Goal: Transaction & Acquisition: Purchase product/service

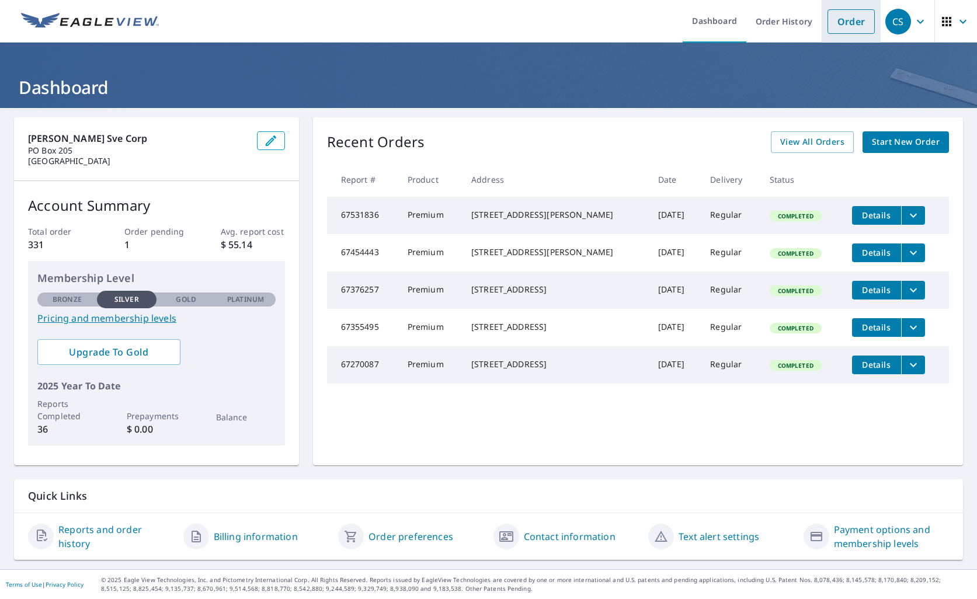
click at [841, 26] on link "Order" at bounding box center [850, 21] width 47 height 25
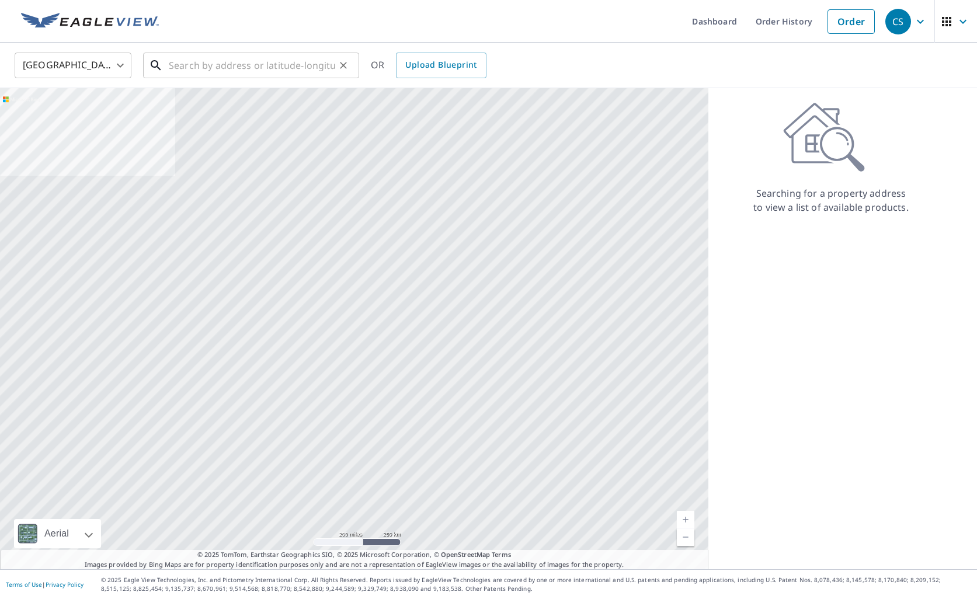
click at [215, 71] on input "text" at bounding box center [252, 65] width 166 height 33
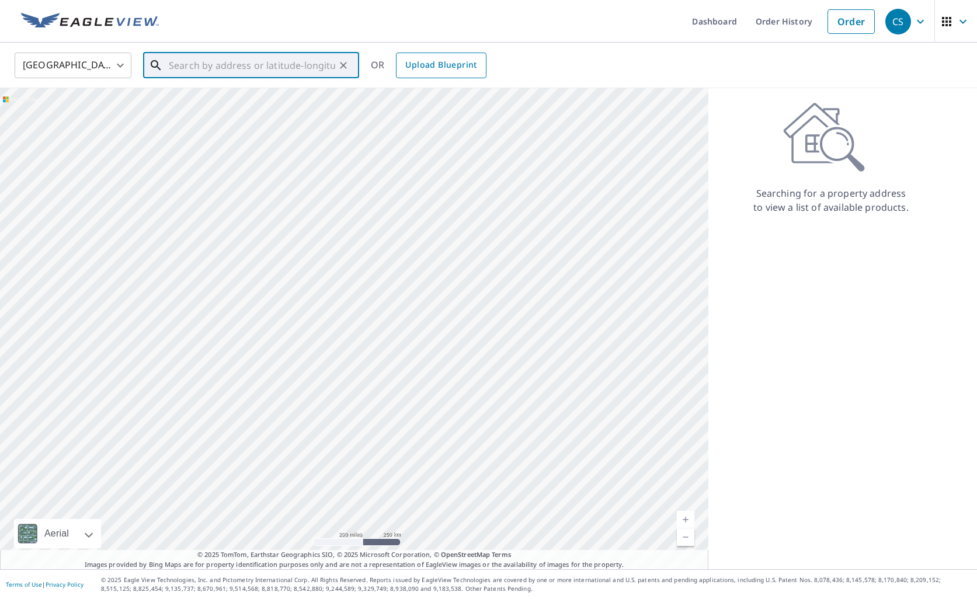
paste input "[STREET_ADDRESS]"
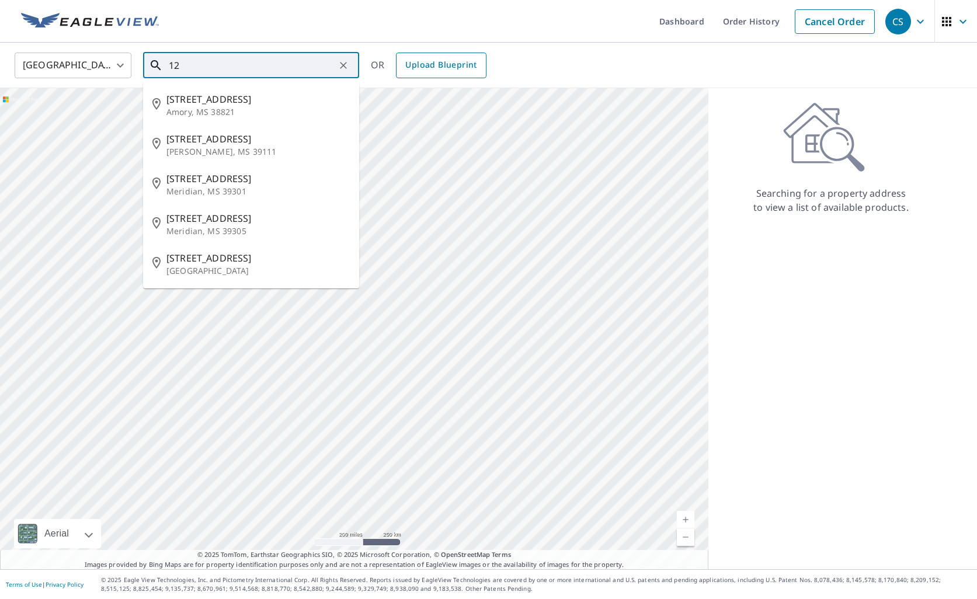
type input "1"
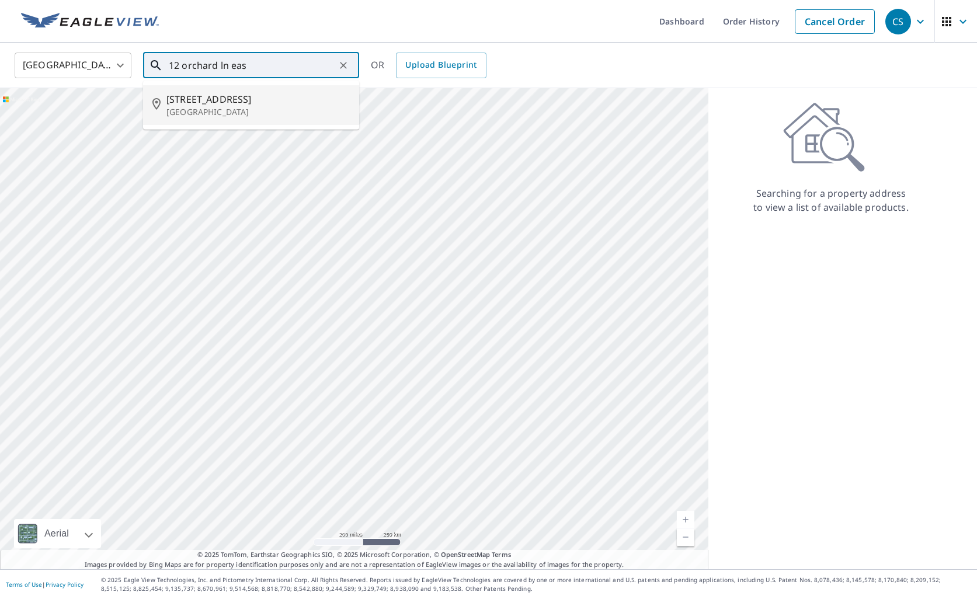
click at [259, 103] on span "[STREET_ADDRESS]" at bounding box center [257, 99] width 183 height 14
type input "[STREET_ADDRESS]"
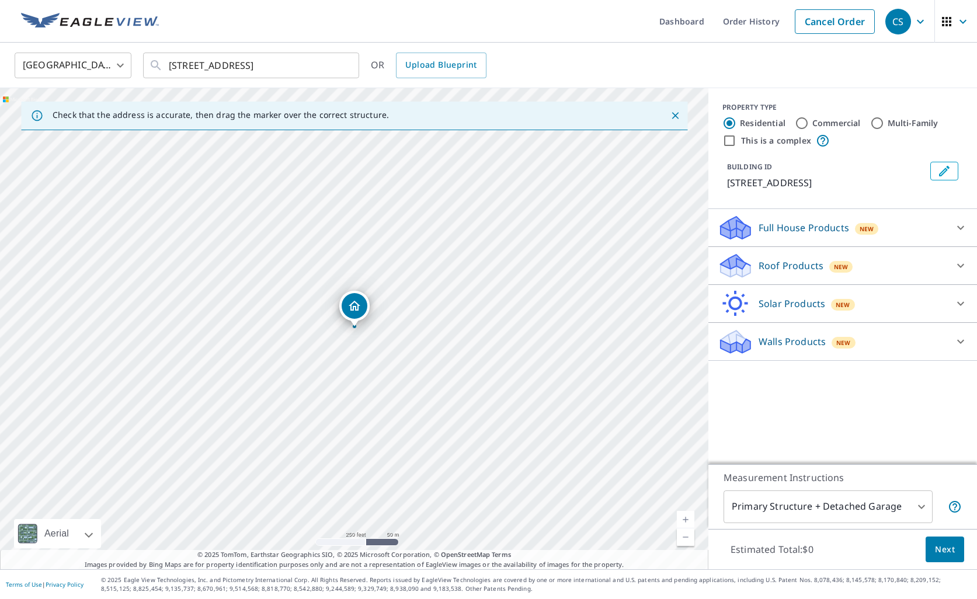
click at [810, 255] on div "Roof Products New" at bounding box center [832, 265] width 229 height 27
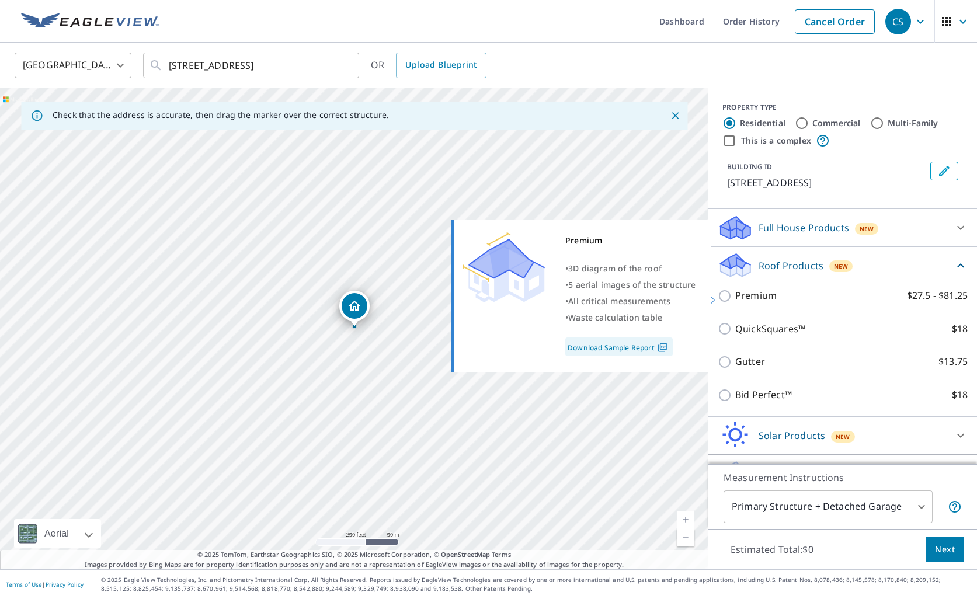
click at [749, 297] on p "Premium" at bounding box center [755, 295] width 41 height 15
click at [735, 297] on input "Premium $27.5 - $81.25" at bounding box center [727, 296] width 18 height 14
checkbox input "true"
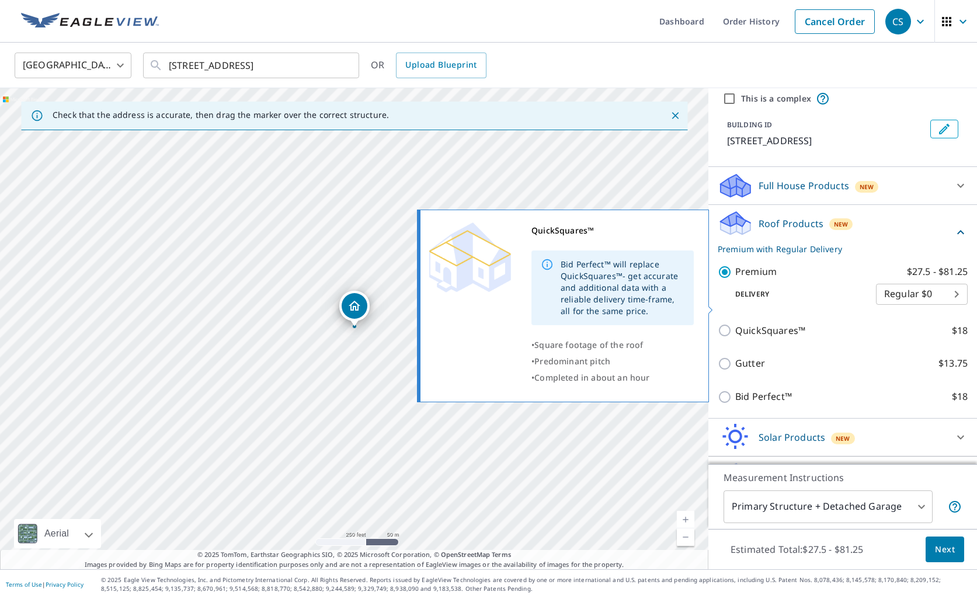
scroll to position [74, 0]
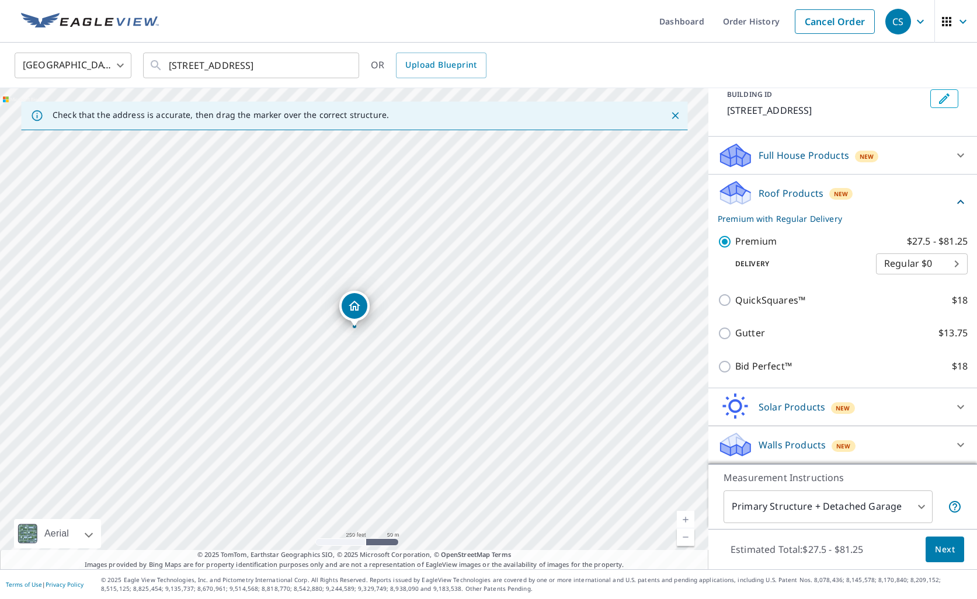
click at [848, 499] on body "CS CS Dashboard Order History Cancel Order CS United States [GEOGRAPHIC_DATA] ​…" at bounding box center [488, 299] width 977 height 599
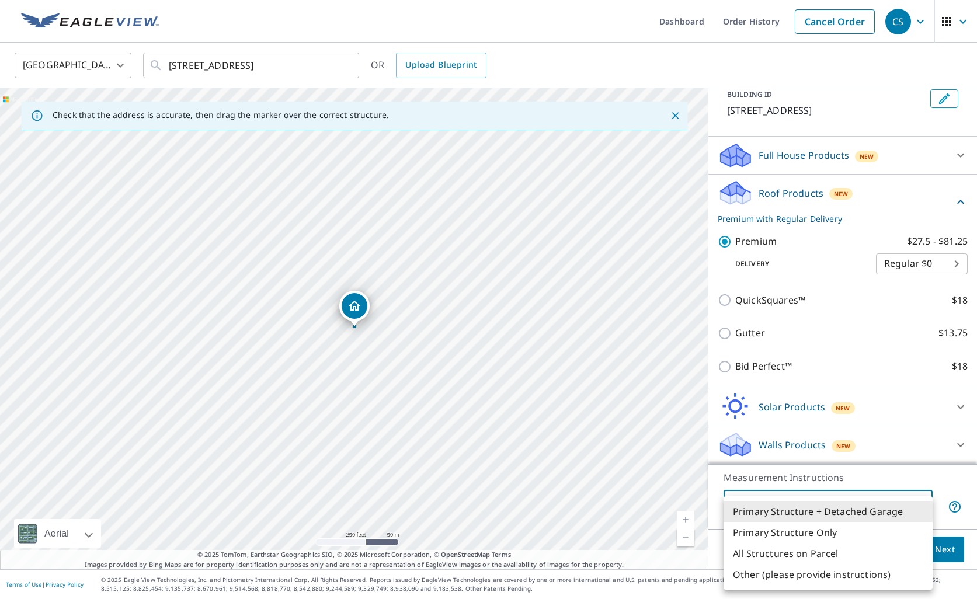
click at [819, 553] on li "All Structures on Parcel" at bounding box center [827, 553] width 209 height 21
type input "3"
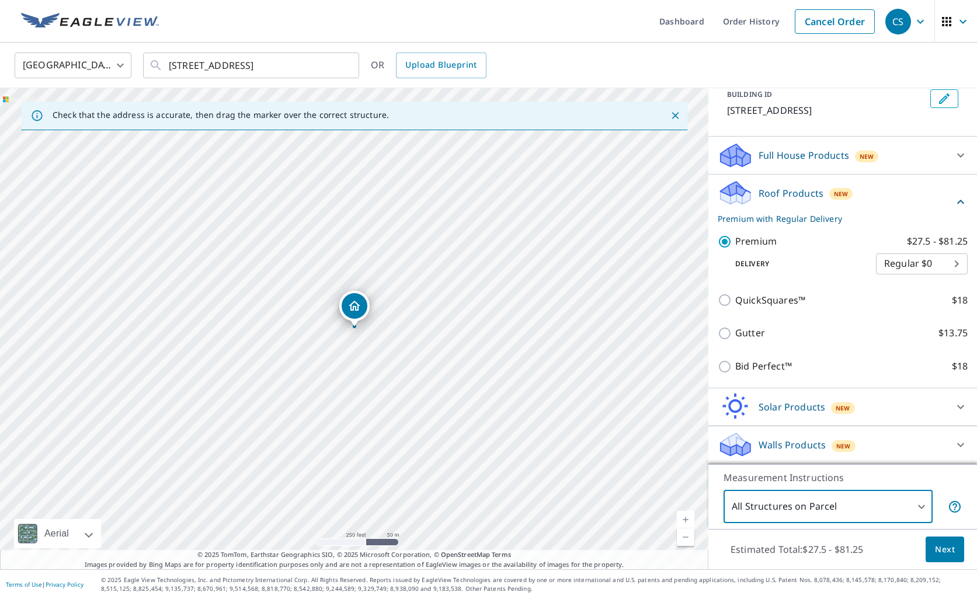
click at [935, 552] on span "Next" at bounding box center [945, 549] width 20 height 15
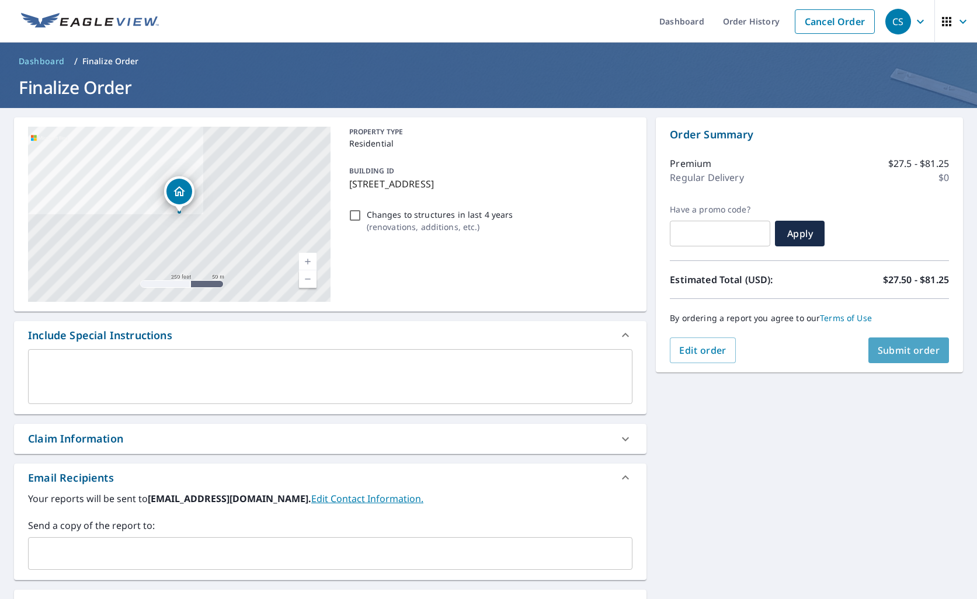
click at [928, 356] on span "Submit order" at bounding box center [909, 350] width 62 height 13
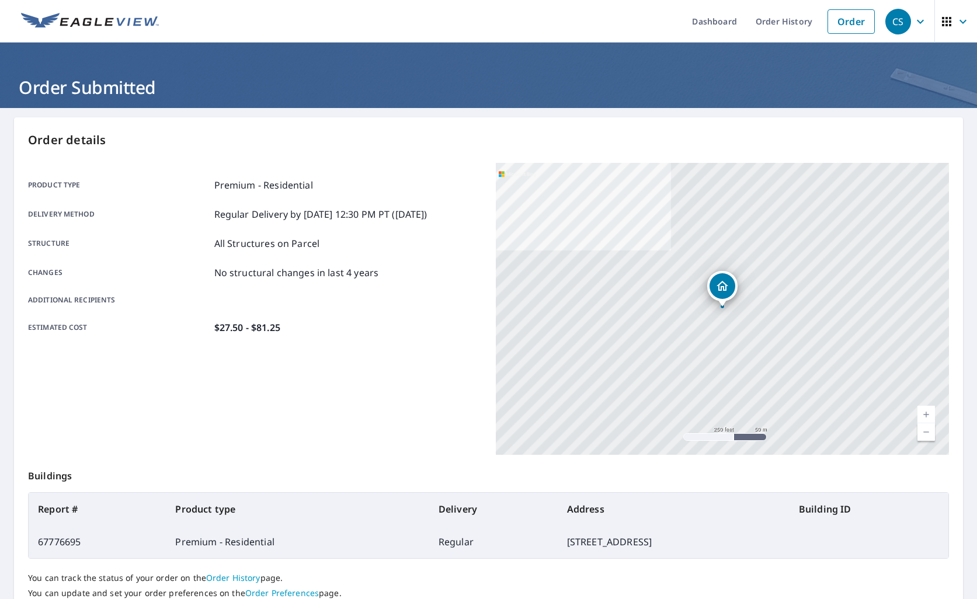
click at [67, 19] on img at bounding box center [90, 22] width 138 height 18
